Goal: Task Accomplishment & Management: Manage account settings

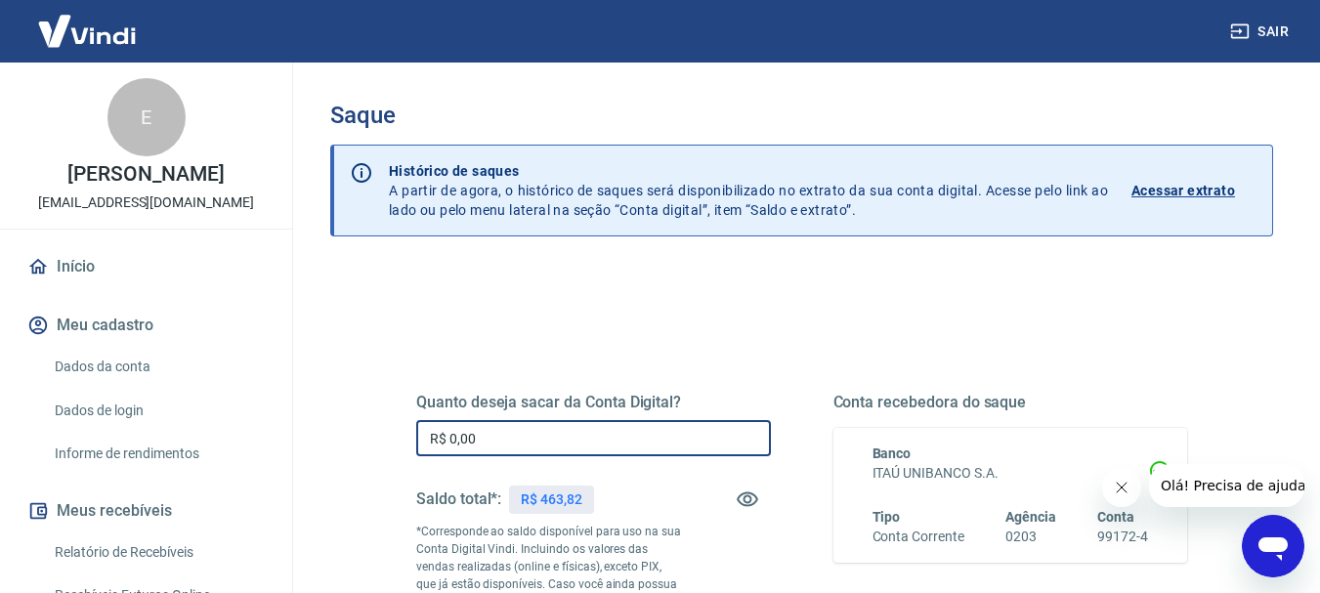
drag, startPoint x: 452, startPoint y: 440, endPoint x: 528, endPoint y: 445, distance: 75.4
click at [528, 445] on input "R$ 0,00" at bounding box center [593, 438] width 355 height 36
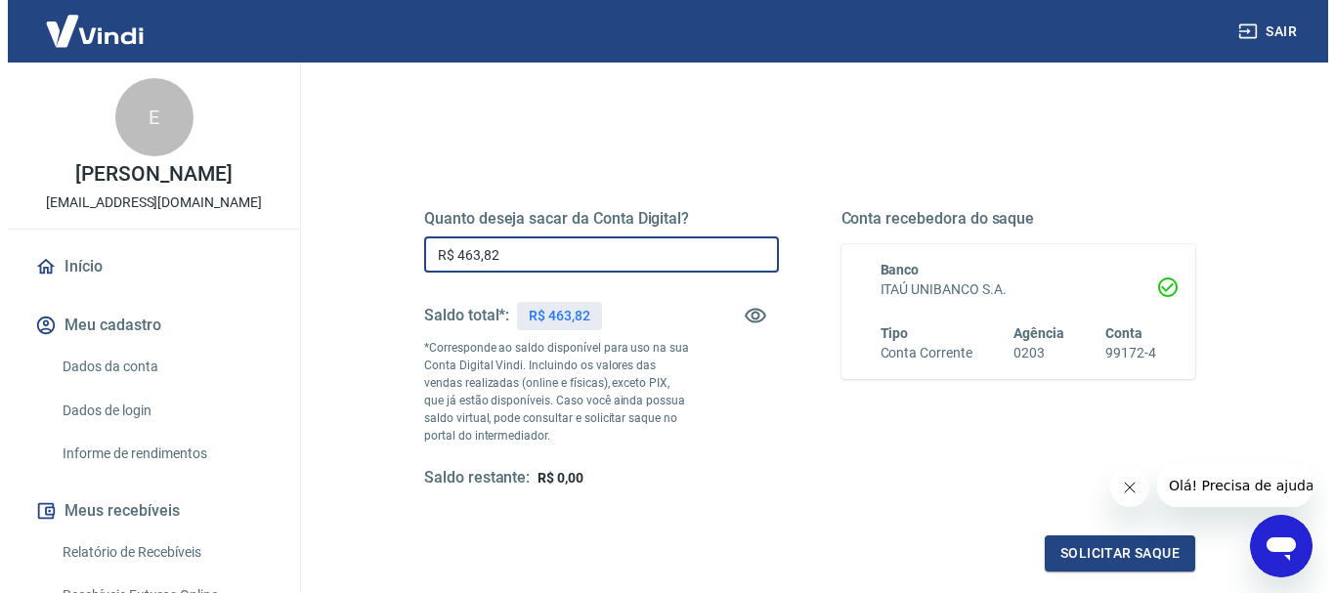
scroll to position [195, 0]
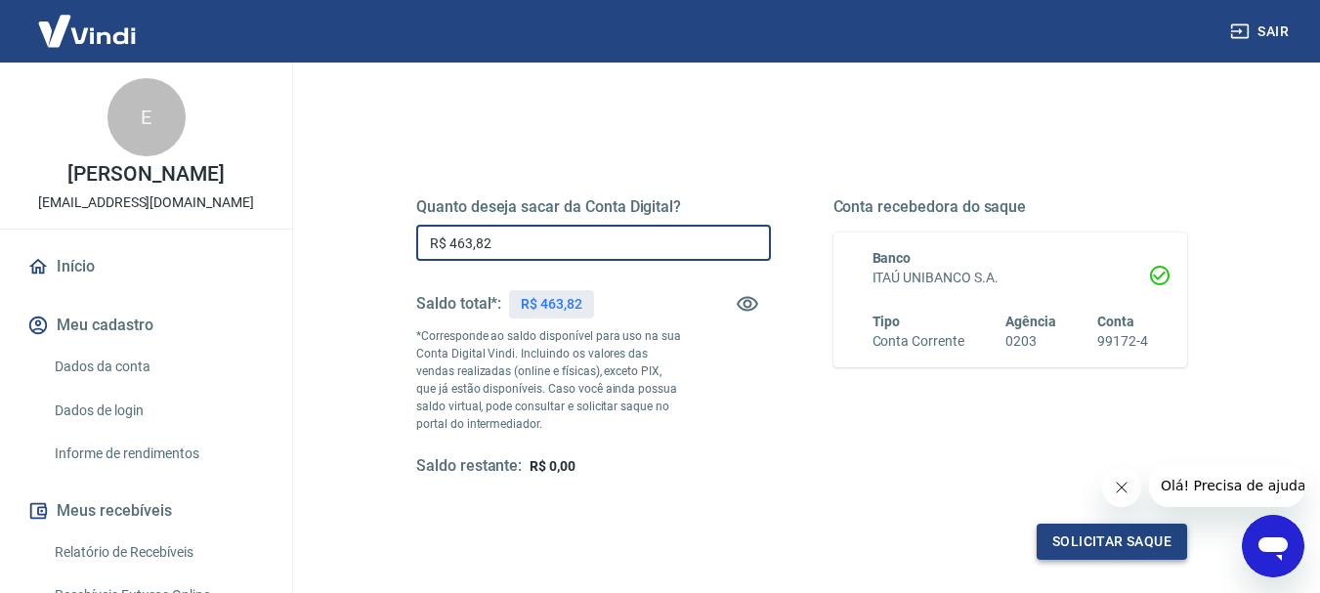
type input "R$ 463,82"
click at [1061, 537] on button "Solicitar saque" at bounding box center [1112, 542] width 150 height 36
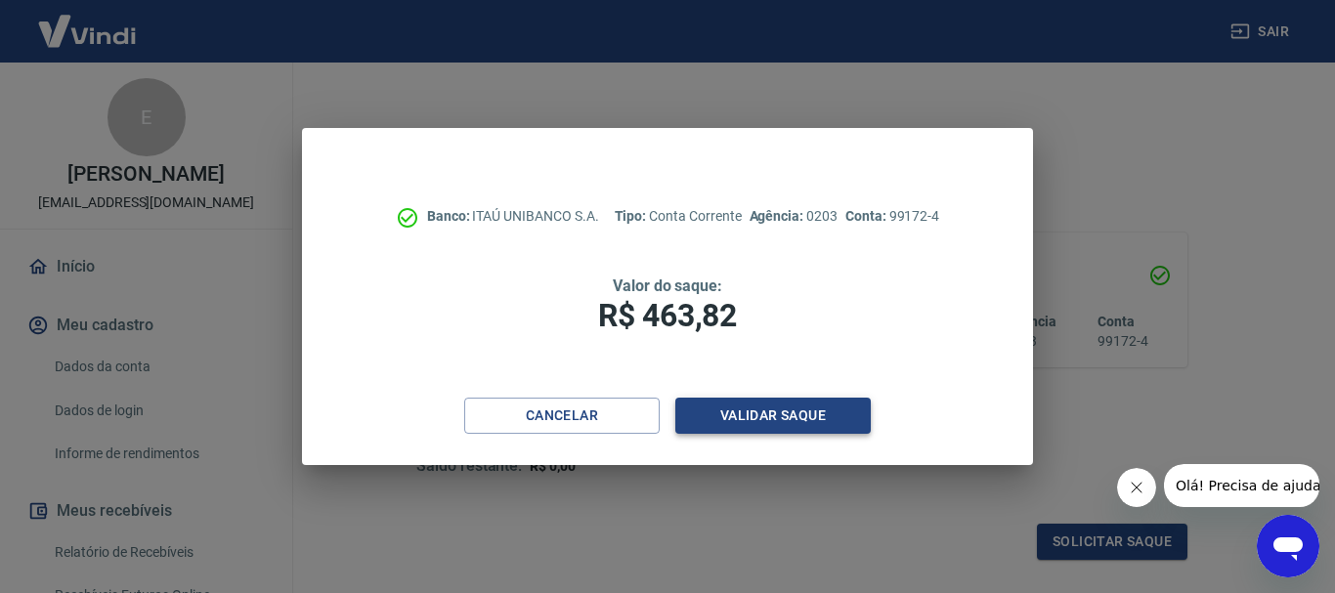
click at [747, 410] on button "Validar saque" at bounding box center [772, 416] width 195 height 36
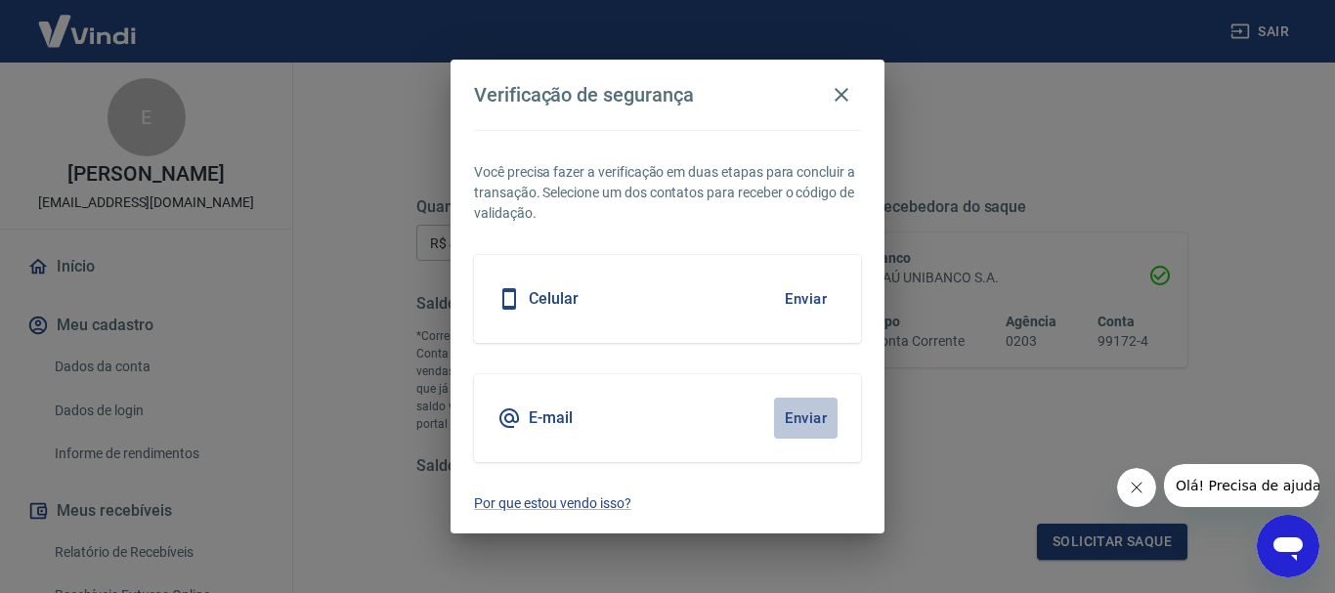
click at [810, 420] on button "Enviar" at bounding box center [806, 418] width 64 height 41
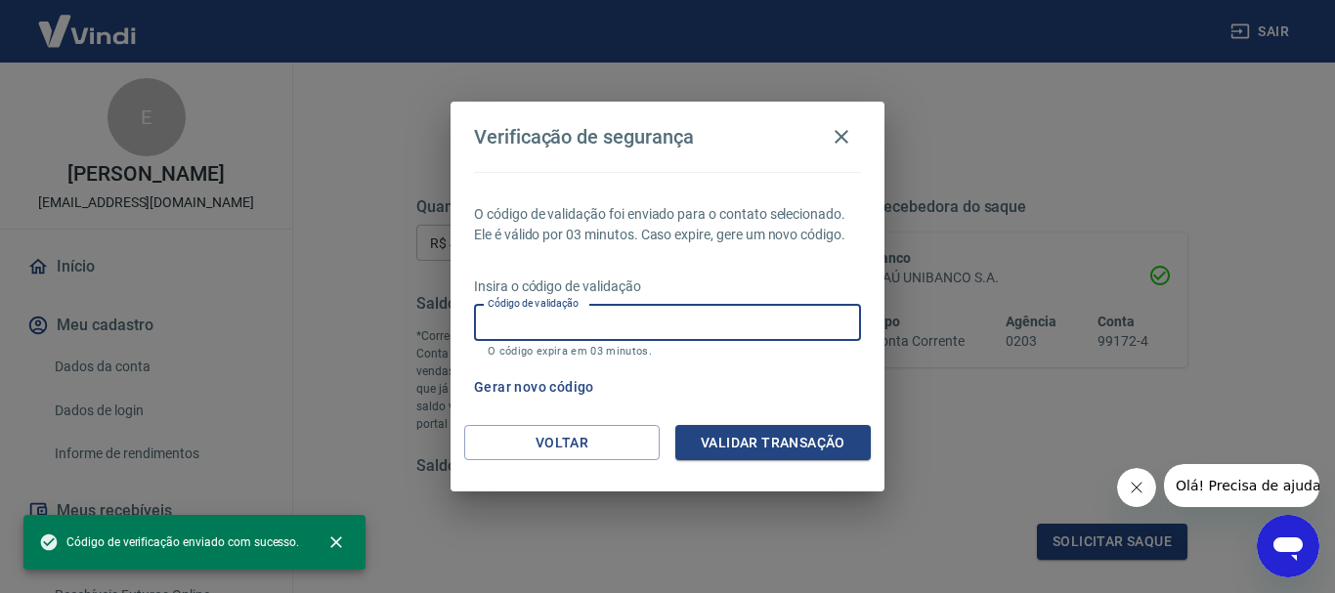
click at [566, 331] on input "Código de validação" at bounding box center [667, 323] width 387 height 36
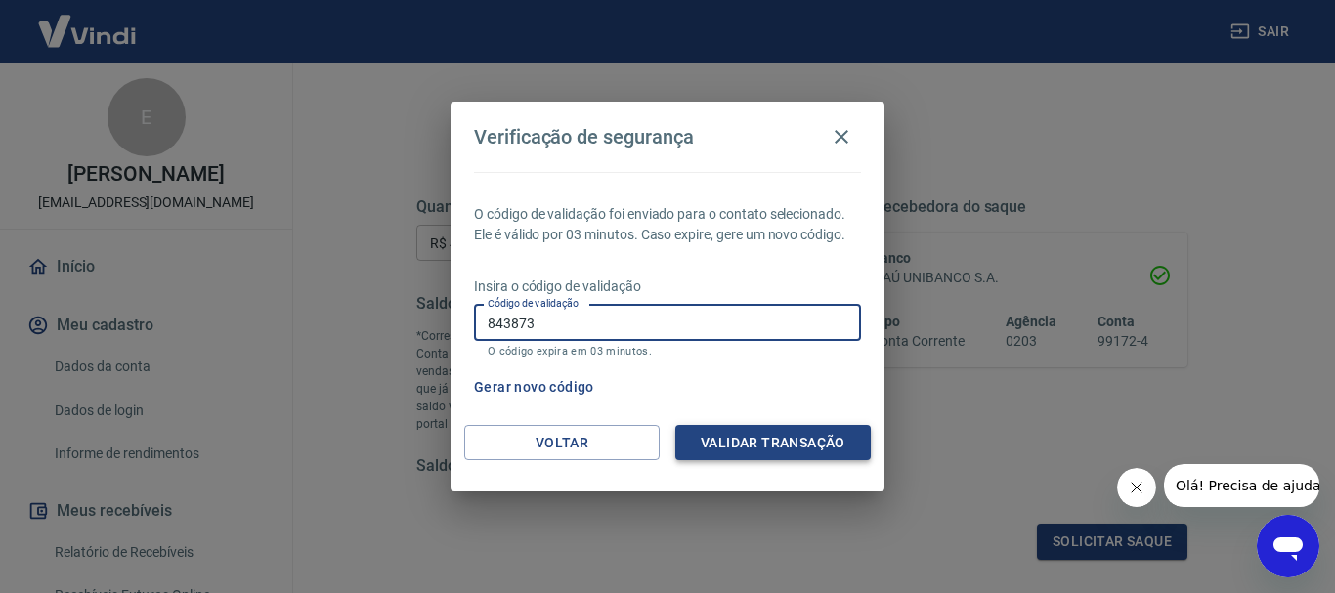
type input "843873"
click at [729, 434] on button "Validar transação" at bounding box center [772, 443] width 195 height 36
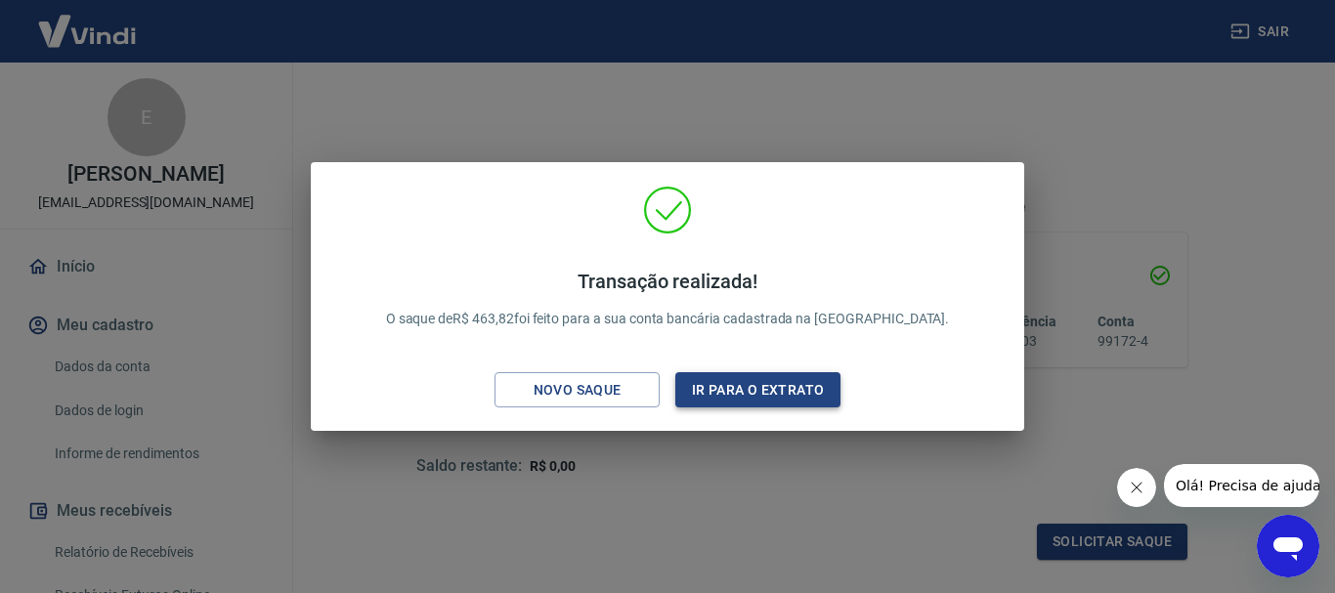
click at [726, 391] on button "Ir para o extrato" at bounding box center [757, 390] width 165 height 36
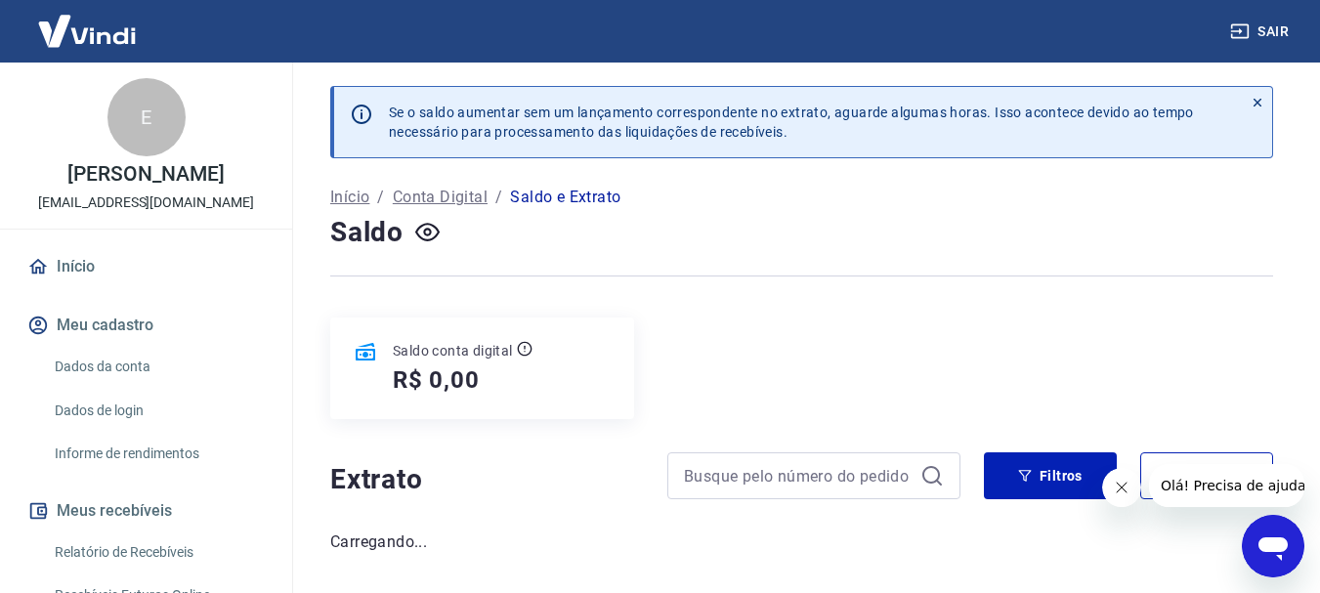
click at [139, 185] on p "[PERSON_NAME]" at bounding box center [145, 174] width 156 height 21
click at [78, 285] on link "Início" at bounding box center [145, 266] width 245 height 43
